Goal: Navigation & Orientation: Find specific page/section

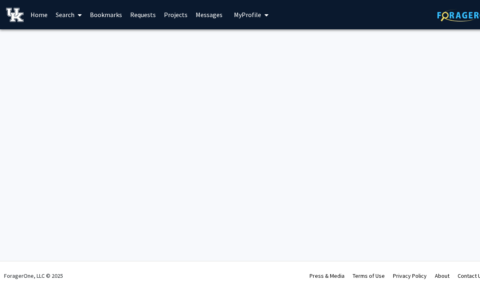
click at [31, 68] on div "Skip navigation Home Search Bookmarks Requests Projects Messages My Profile [PE…" at bounding box center [244, 145] width 488 height 290
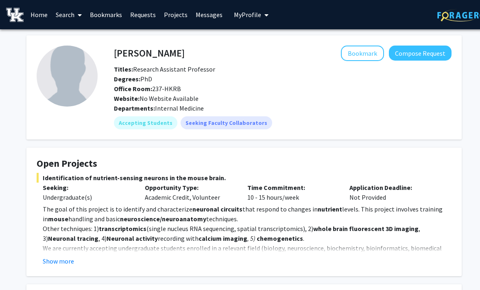
click at [202, 14] on link "Messages" at bounding box center [208, 14] width 35 height 28
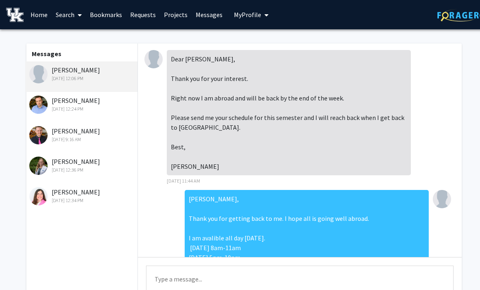
scroll to position [89, 0]
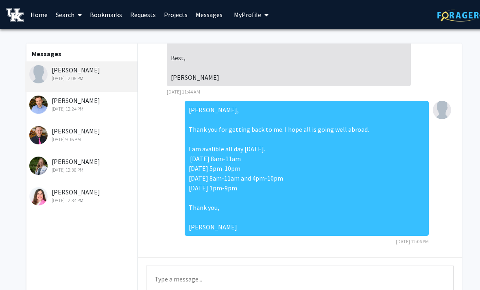
click at [175, 12] on link "Projects" at bounding box center [176, 14] width 32 height 28
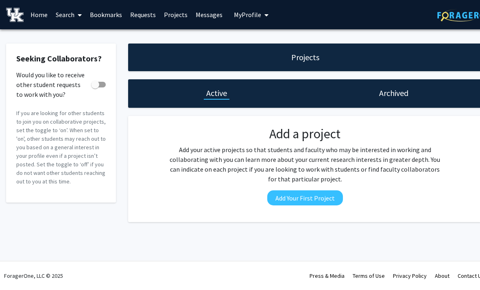
click at [40, 17] on link "Home" at bounding box center [38, 14] width 25 height 28
